Goal: Information Seeking & Learning: Learn about a topic

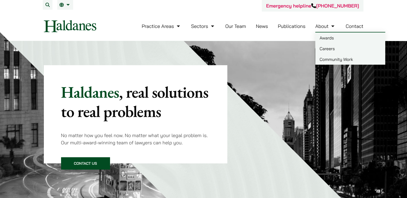
click at [326, 49] on link "Careers" at bounding box center [350, 48] width 70 height 11
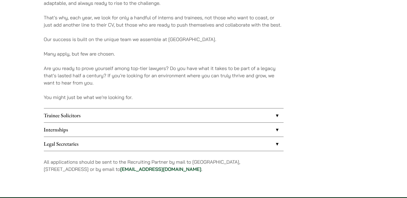
scroll to position [403, 0]
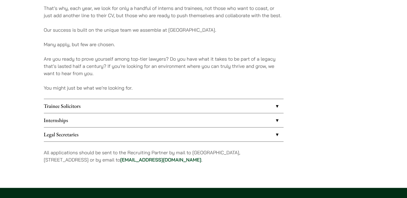
click at [238, 118] on link "Internships" at bounding box center [164, 120] width 240 height 14
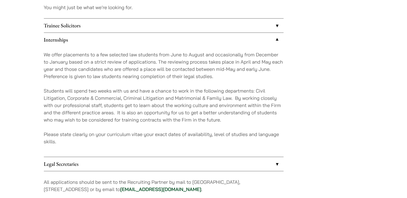
scroll to position [511, 0]
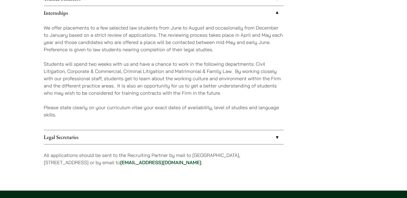
click at [232, 134] on link "Legal Secretaries" at bounding box center [164, 137] width 240 height 14
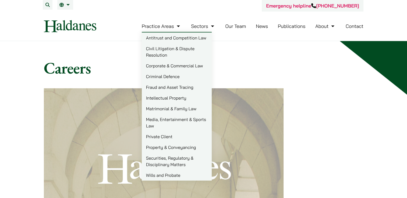
click at [170, 140] on link "Private Client" at bounding box center [177, 137] width 70 height 11
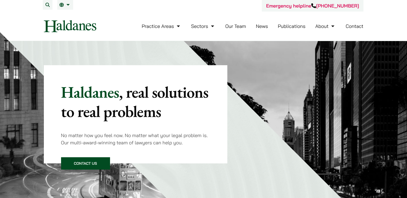
click at [230, 26] on link "Our Team" at bounding box center [235, 26] width 21 height 6
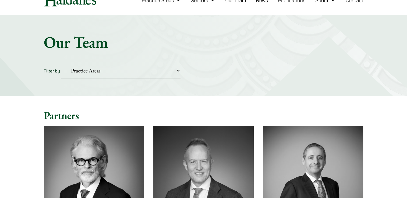
scroll to position [24, 0]
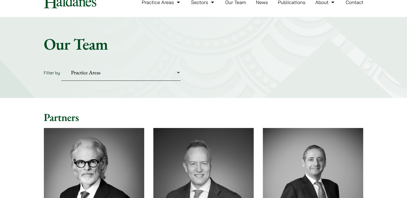
click at [176, 75] on select "Practice Areas Antitrust and Competition Civil Litigation & Dispute Resolution …" at bounding box center [120, 73] width 119 height 16
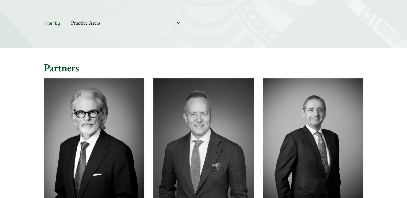
scroll to position [51, 0]
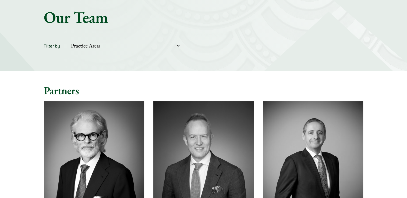
click at [178, 45] on select "Practice Areas Antitrust and Competition Civil Litigation & Dispute Resolution …" at bounding box center [120, 46] width 119 height 16
select select "[PERSON_NAME]-probate"
click at [61, 38] on select "Practice Areas Antitrust and Competition Civil Litigation & Dispute Resolution …" at bounding box center [120, 46] width 119 height 16
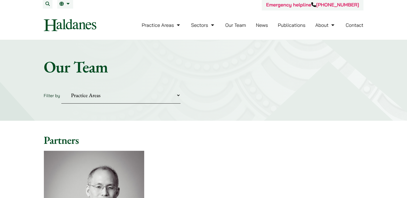
scroll to position [0, 0]
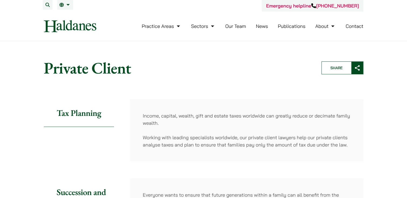
click at [64, 15] on nav "Practice Areas Antitrust and Competition Law Civil Litigation & Dispute Resolut…" at bounding box center [204, 26] width 320 height 29
click at [63, 15] on span "繁" at bounding box center [64, 15] width 4 height 5
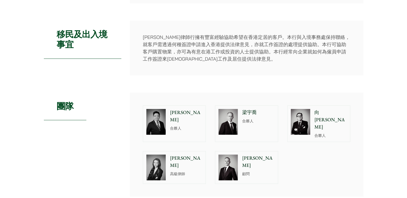
scroll to position [269, 0]
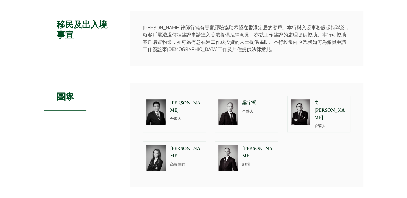
click at [300, 107] on img at bounding box center [300, 113] width 19 height 26
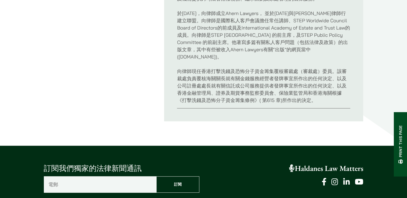
scroll to position [377, 0]
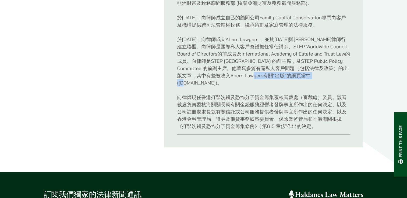
drag, startPoint x: 275, startPoint y: 67, endPoint x: 321, endPoint y: 69, distance: 46.6
click at [321, 69] on p "於2016年2月，向律師成立Ahern Lawyers， 並於2017年4月與何敦律師行建立聯盟。向律師是國際私人客戶會議擔任常任講師、STEP Worldw…" at bounding box center [263, 61] width 173 height 51
copy p "www.ahernlawyers.hk"
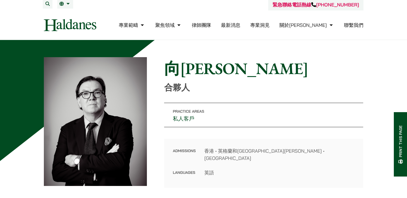
scroll to position [0, 0]
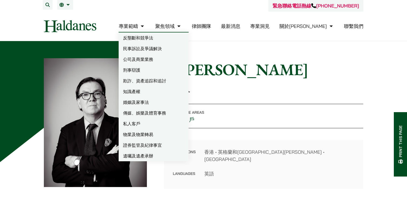
click at [162, 153] on link "遺囑及遺產承辦" at bounding box center [154, 156] width 70 height 11
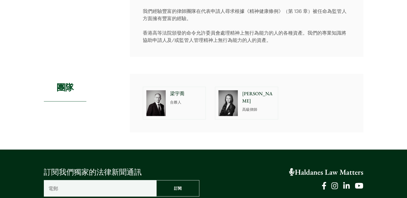
scroll to position [834, 0]
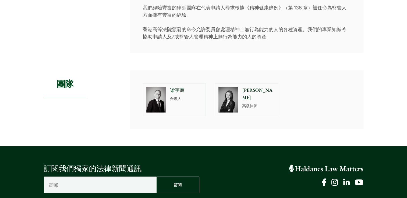
click at [159, 102] on img at bounding box center [155, 100] width 19 height 26
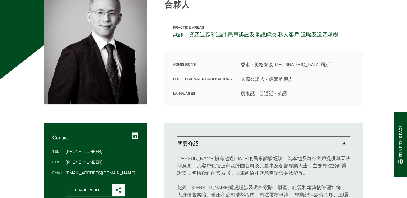
scroll to position [27, 0]
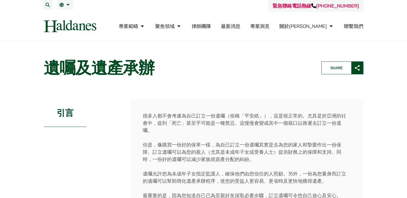
scroll to position [834, 0]
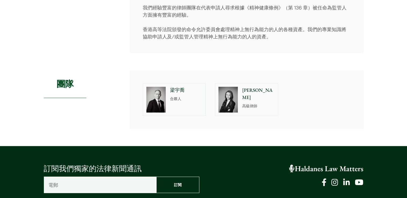
click at [230, 93] on img at bounding box center [227, 100] width 19 height 26
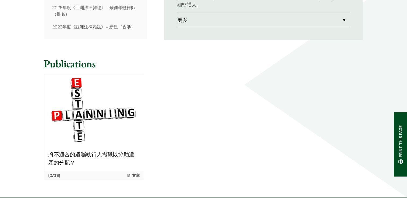
scroll to position [377, 0]
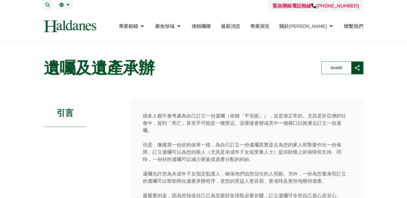
scroll to position [834, 0]
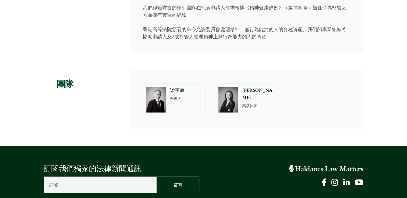
click at [159, 87] on img at bounding box center [155, 100] width 19 height 26
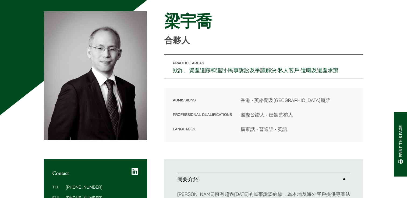
scroll to position [54, 0]
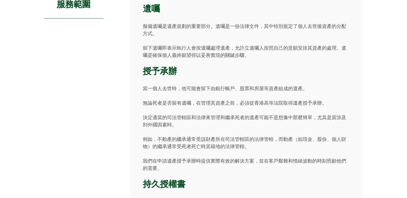
scroll to position [484, 0]
